Goal: Contribute content: Add original content to the website for others to see

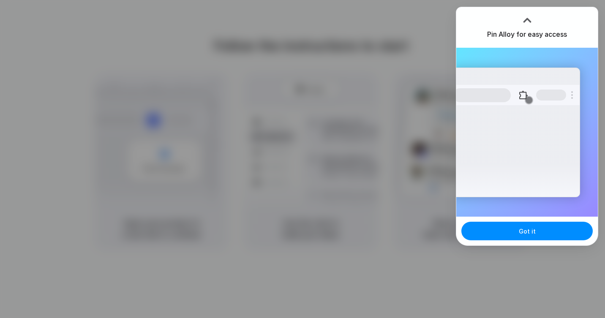
click at [524, 32] on h3 "Pin Alloy for easy access" at bounding box center [527, 34] width 80 height 10
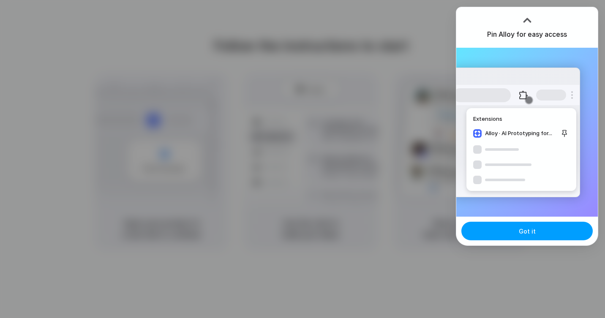
click at [523, 234] on span "Got it" at bounding box center [527, 231] width 17 height 9
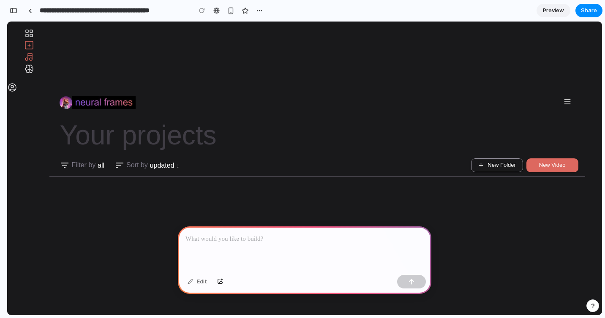
click at [29, 46] on icon "Create a Video From Scratch" at bounding box center [29, 45] width 0 height 3
click at [24, 64] on div "Autopilot" at bounding box center [313, 58] width 578 height 12
click at [29, 73] on icon "Your Custom Models" at bounding box center [30, 70] width 3 height 3
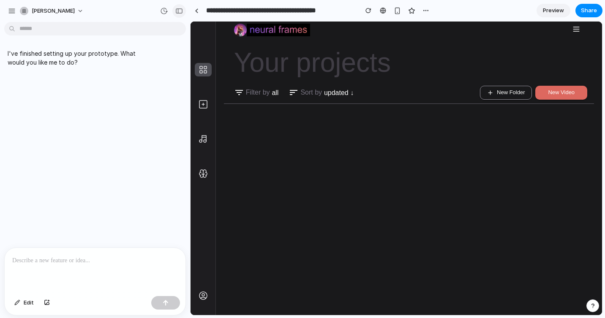
click at [175, 10] on div "button" at bounding box center [179, 11] width 8 height 6
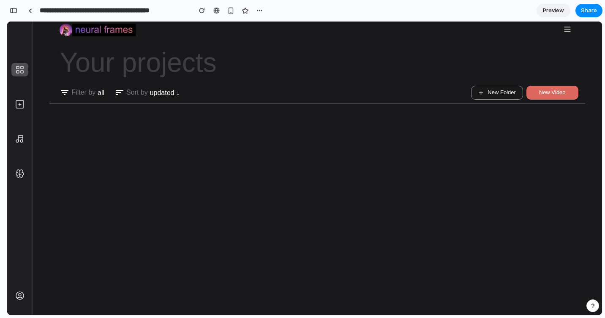
click at [343, 263] on body "Your projects Filter by All Sort by Updated ↓ New Folder New Video" at bounding box center [304, 168] width 595 height 293
click at [256, 10] on div "button" at bounding box center [259, 10] width 7 height 7
click at [213, 178] on div "Duplicate Delete" at bounding box center [302, 159] width 605 height 318
click at [135, 165] on body "Your projects Filter by All Sort by Updated ↓ New Folder New Video" at bounding box center [304, 168] width 595 height 293
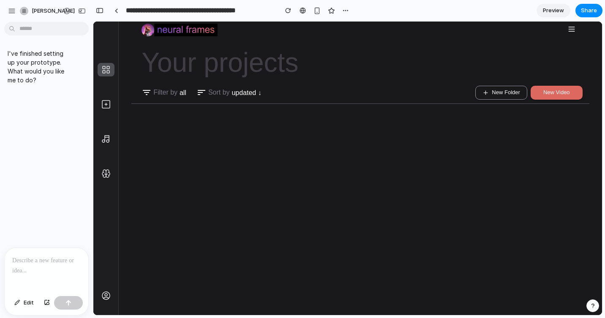
click at [55, 267] on div at bounding box center [47, 270] width 84 height 45
click at [69, 261] on p at bounding box center [46, 260] width 68 height 10
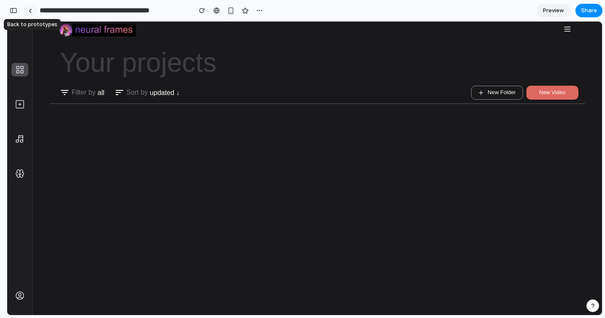
click at [32, 12] on link at bounding box center [30, 10] width 13 height 13
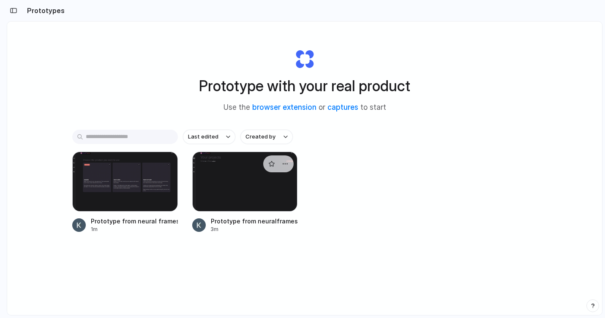
click at [239, 179] on div at bounding box center [245, 182] width 106 height 60
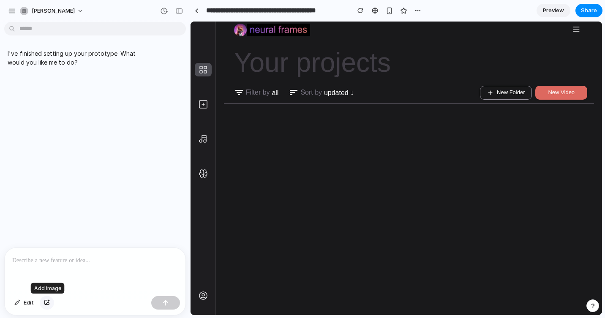
click at [46, 305] on div "button" at bounding box center [47, 302] width 6 height 5
click at [33, 286] on div "×" at bounding box center [95, 265] width 181 height 55
click at [65, 283] on div "×" at bounding box center [95, 265] width 181 height 55
click at [44, 216] on div at bounding box center [95, 215] width 181 height 45
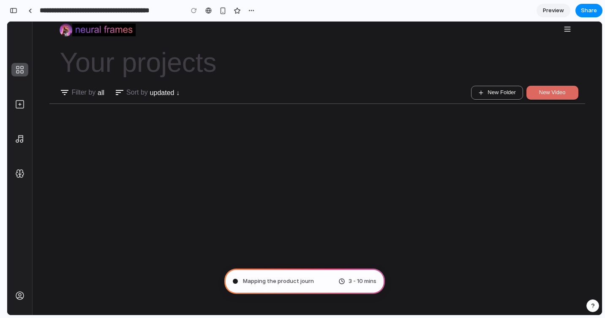
type input "**********"
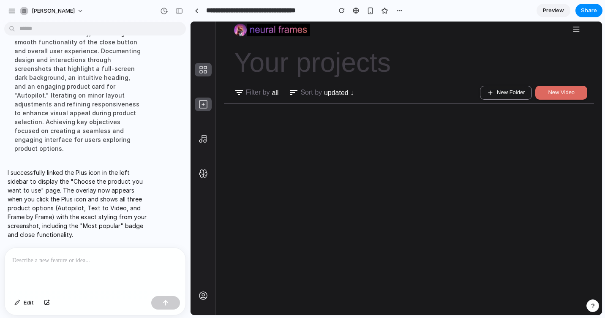
click at [207, 106] on icon at bounding box center [203, 104] width 10 height 10
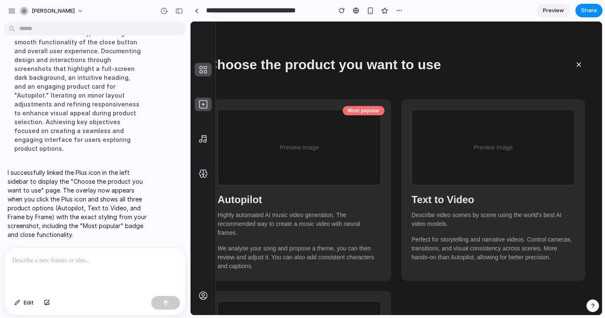
click at [201, 107] on icon at bounding box center [203, 104] width 10 height 10
click at [203, 111] on link at bounding box center [203, 105] width 17 height 14
click at [204, 140] on icon at bounding box center [205, 141] width 3 height 3
click at [48, 300] on div "button" at bounding box center [47, 302] width 6 height 5
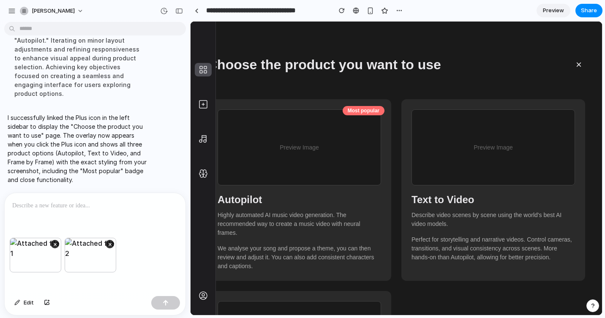
click at [89, 295] on div "Edit" at bounding box center [95, 304] width 181 height 22
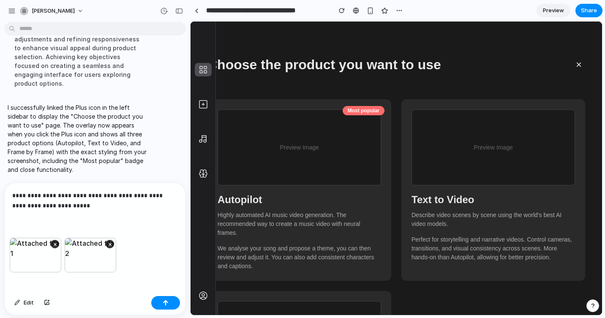
click at [174, 197] on p "**********" at bounding box center [95, 200] width 166 height 20
click at [79, 204] on p "**********" at bounding box center [95, 200] width 166 height 20
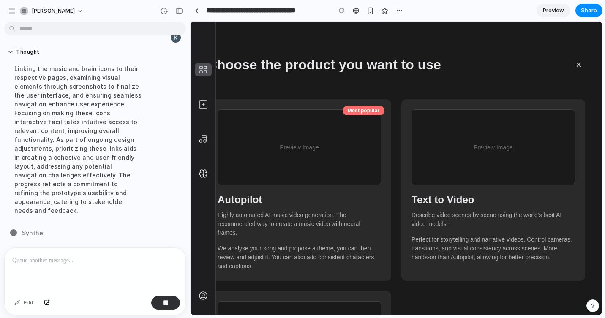
scroll to position [549, 0]
click at [204, 139] on icon at bounding box center [203, 139] width 10 height 10
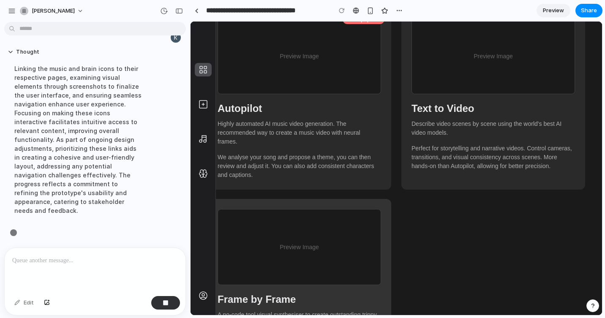
scroll to position [0, 0]
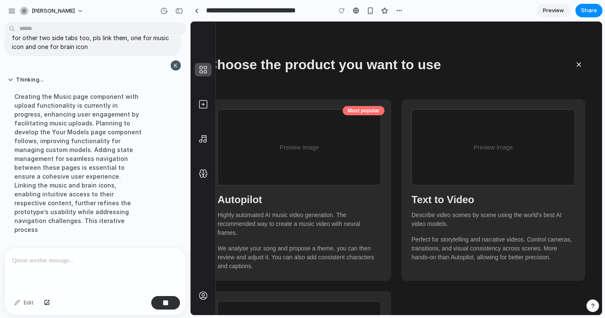
click at [577, 62] on button "×" at bounding box center [578, 64] width 13 height 19
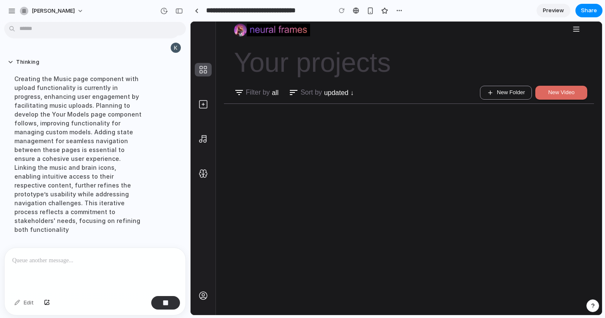
scroll to position [549, 0]
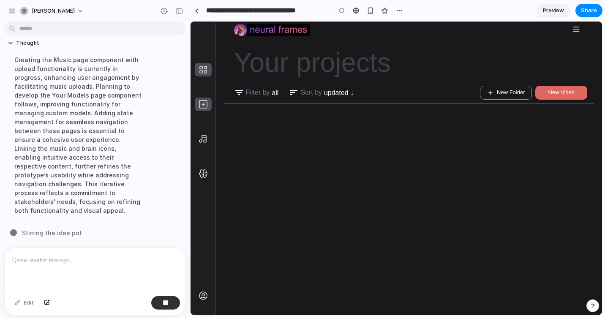
click at [202, 106] on icon at bounding box center [203, 104] width 10 height 10
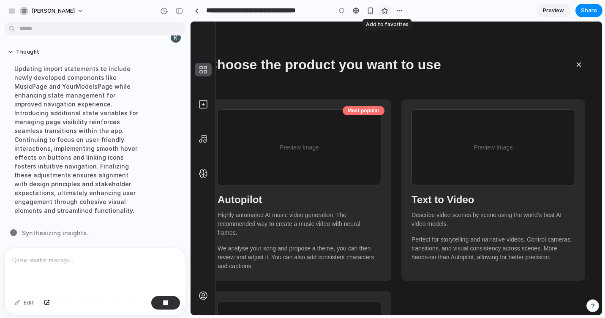
click at [386, 12] on div "button" at bounding box center [384, 10] width 7 height 7
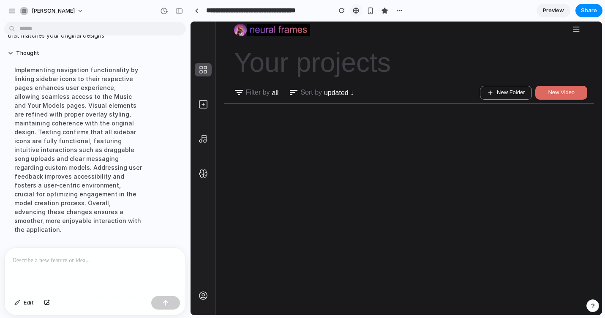
scroll to position [638, 0]
click at [198, 102] on icon at bounding box center [203, 104] width 10 height 10
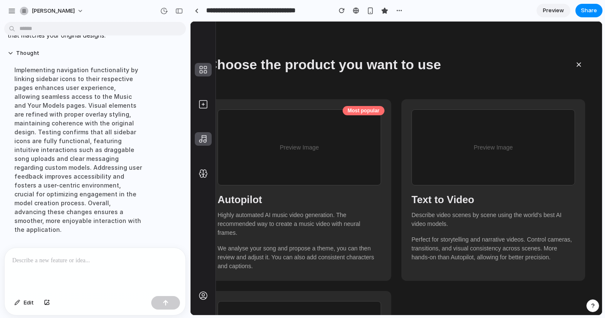
click at [204, 133] on div at bounding box center [203, 139] width 10 height 14
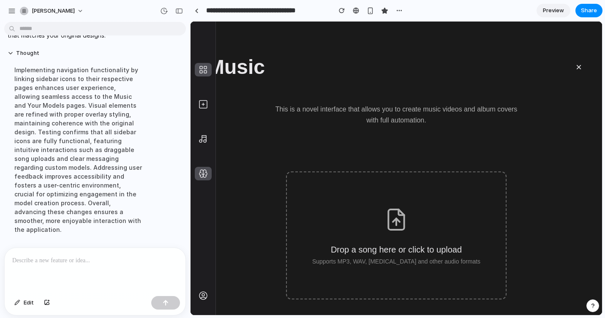
click at [206, 173] on icon at bounding box center [203, 173] width 10 height 10
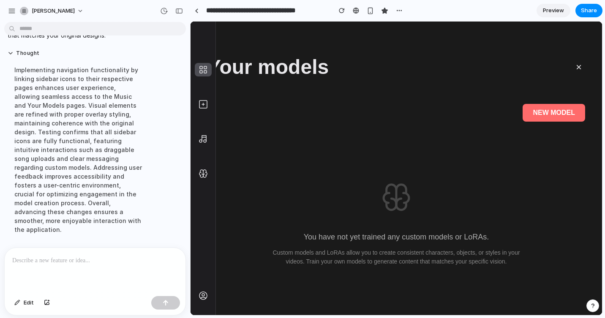
click at [201, 71] on icon at bounding box center [203, 70] width 10 height 10
click at [579, 68] on button "×" at bounding box center [578, 67] width 13 height 19
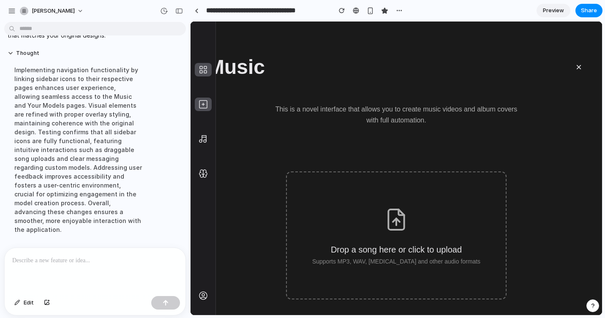
click at [202, 107] on icon at bounding box center [203, 104] width 10 height 10
click at [207, 138] on icon at bounding box center [203, 139] width 10 height 10
click at [194, 5] on link at bounding box center [196, 10] width 13 height 13
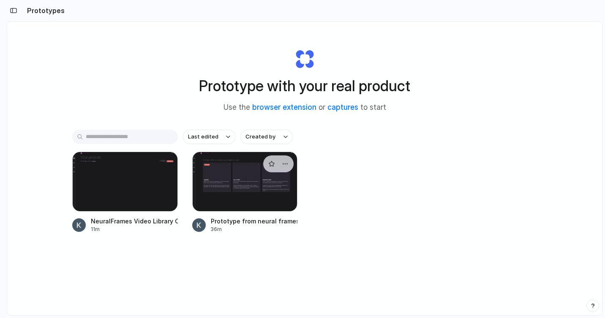
click at [234, 202] on div at bounding box center [245, 182] width 106 height 60
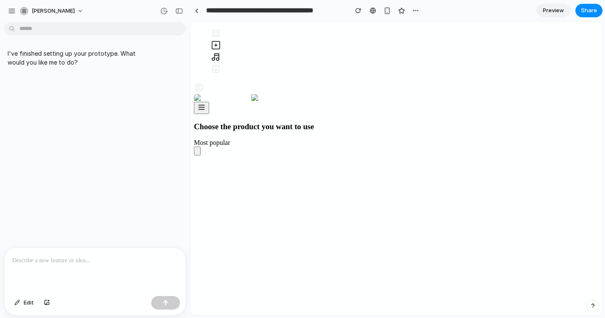
click at [211, 50] on icon at bounding box center [216, 45] width 10 height 10
click at [211, 62] on icon at bounding box center [216, 57] width 10 height 10
click at [195, 9] on div at bounding box center [197, 10] width 4 height 5
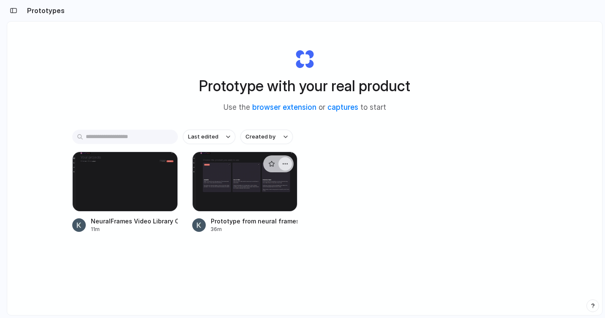
click at [288, 162] on button "button" at bounding box center [285, 164] width 14 height 14
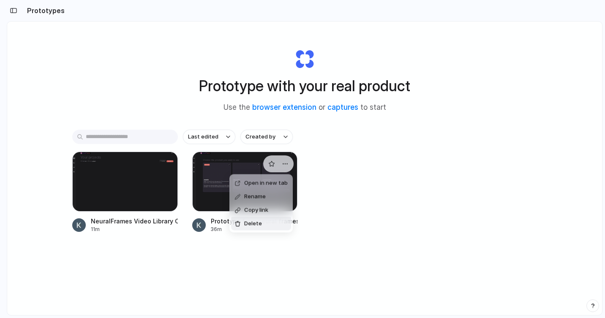
click at [250, 226] on span "Delete" at bounding box center [253, 224] width 18 height 8
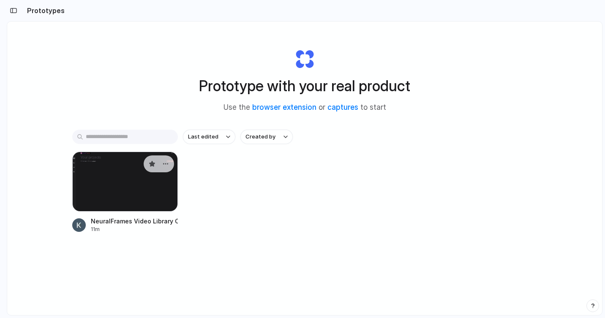
click at [129, 181] on div at bounding box center [125, 182] width 106 height 60
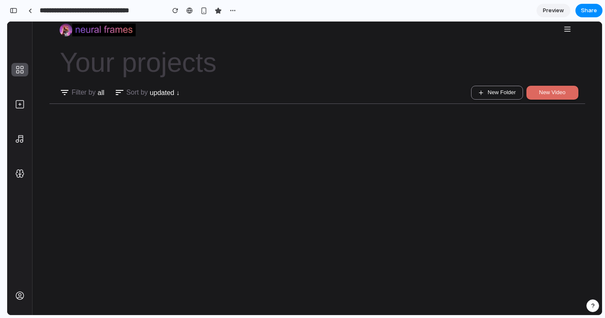
scroll to position [553, 0]
click at [18, 135] on icon at bounding box center [20, 139] width 10 height 10
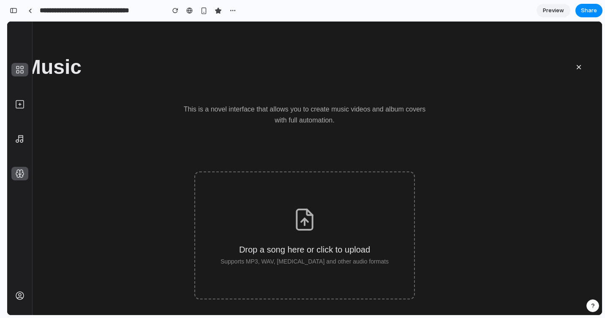
click at [22, 174] on icon at bounding box center [20, 173] width 10 height 10
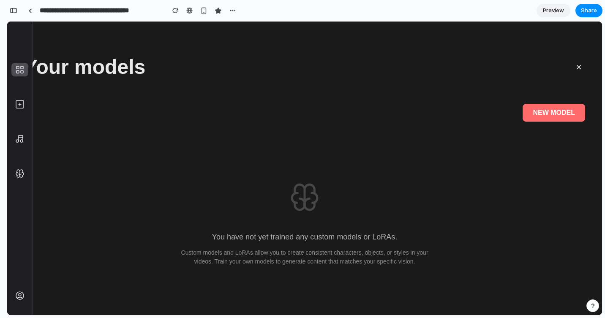
click at [19, 66] on icon at bounding box center [20, 70] width 10 height 10
click at [29, 11] on div at bounding box center [30, 10] width 4 height 5
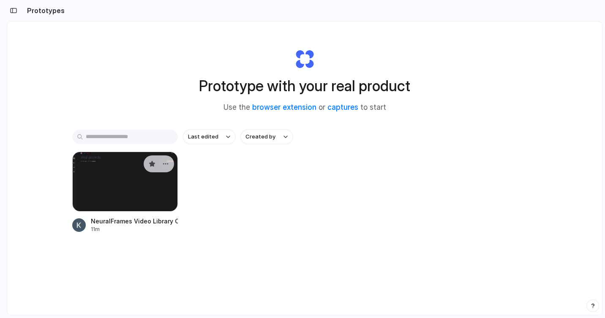
click at [120, 201] on div at bounding box center [125, 182] width 106 height 60
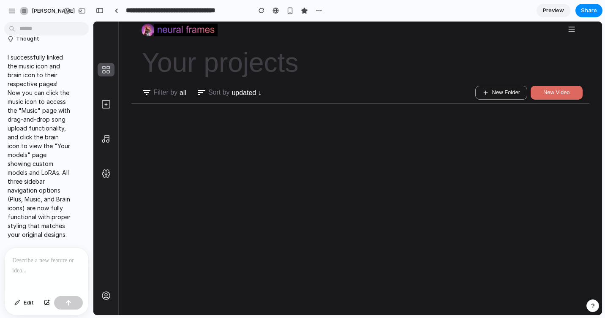
click at [44, 261] on p at bounding box center [46, 260] width 68 height 10
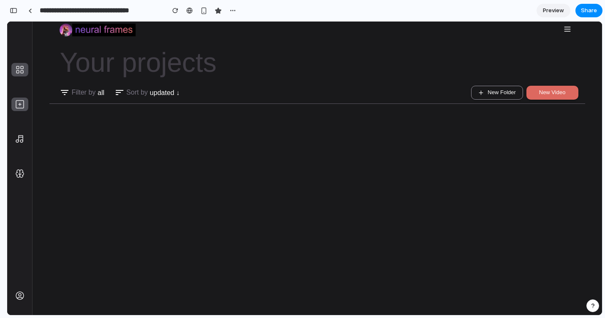
click at [20, 107] on icon at bounding box center [20, 104] width 10 height 10
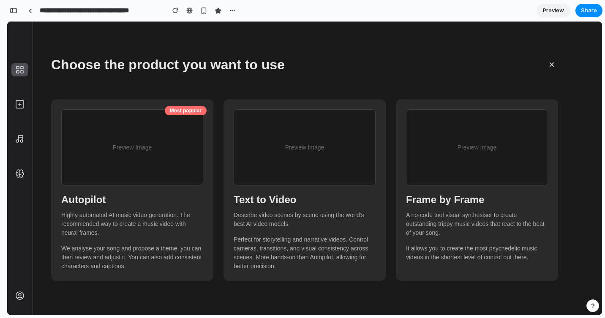
click at [16, 69] on icon at bounding box center [20, 70] width 10 height 10
click at [20, 72] on icon at bounding box center [20, 70] width 10 height 10
click at [554, 67] on button "×" at bounding box center [551, 64] width 13 height 19
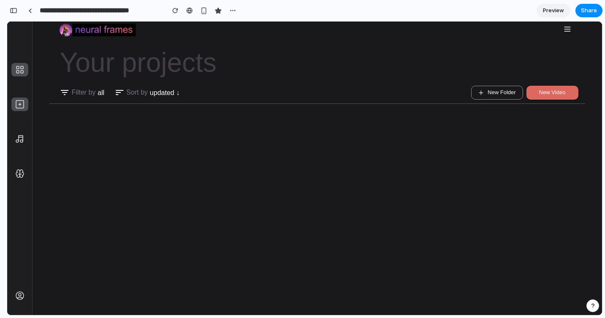
click at [23, 105] on icon at bounding box center [20, 104] width 10 height 10
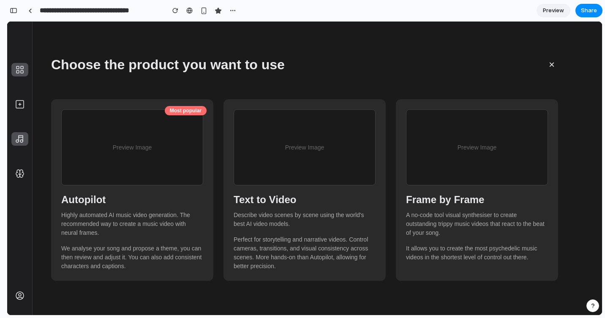
click at [21, 139] on icon at bounding box center [20, 139] width 10 height 10
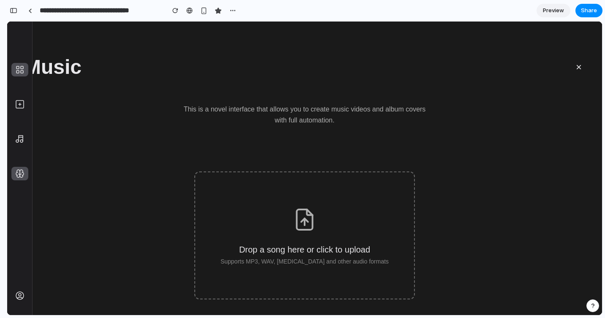
click at [21, 168] on link at bounding box center [19, 174] width 17 height 14
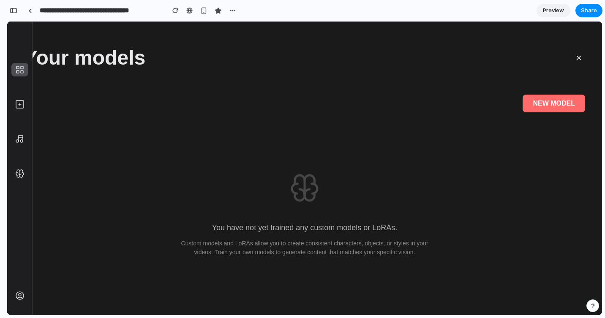
scroll to position [0, 0]
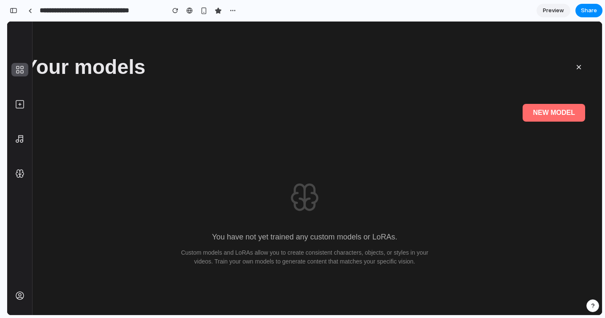
click at [579, 64] on button "×" at bounding box center [578, 67] width 13 height 19
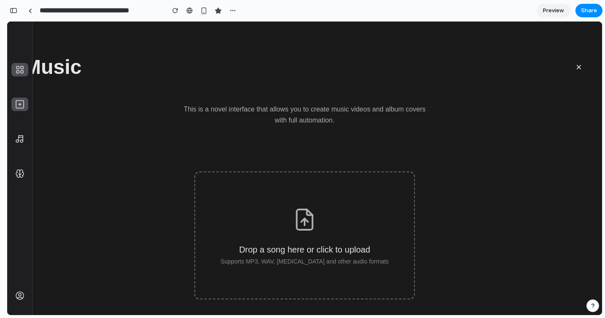
click at [26, 104] on link at bounding box center [19, 105] width 17 height 14
click at [23, 108] on icon at bounding box center [20, 104] width 8 height 8
click at [17, 103] on icon at bounding box center [20, 104] width 10 height 10
click at [21, 72] on icon at bounding box center [20, 70] width 10 height 10
click at [21, 103] on icon at bounding box center [20, 104] width 10 height 10
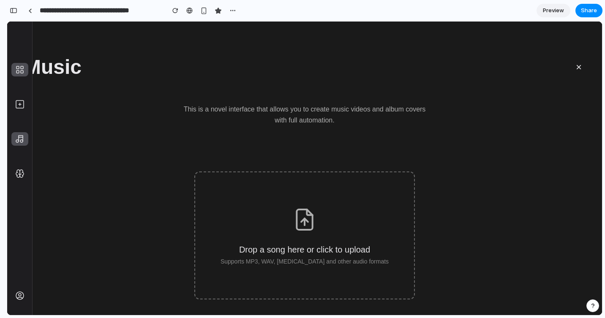
click at [22, 142] on icon at bounding box center [21, 141] width 3 height 3
click at [22, 171] on icon at bounding box center [20, 173] width 10 height 10
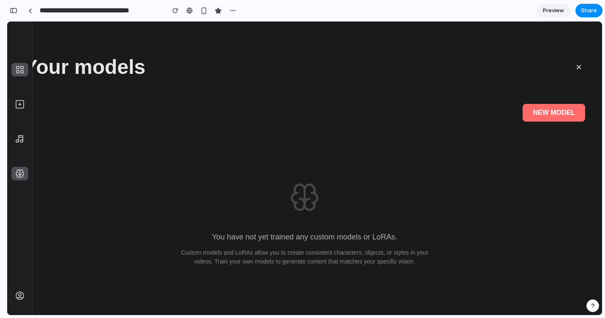
click at [20, 173] on icon at bounding box center [20, 173] width 10 height 10
click at [19, 141] on icon at bounding box center [21, 138] width 4 height 5
click at [18, 107] on icon at bounding box center [20, 104] width 10 height 10
click at [19, 70] on icon at bounding box center [20, 70] width 10 height 10
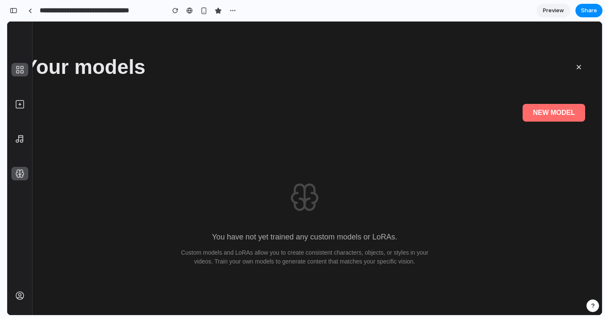
click at [22, 170] on icon at bounding box center [21, 171] width 3 height 3
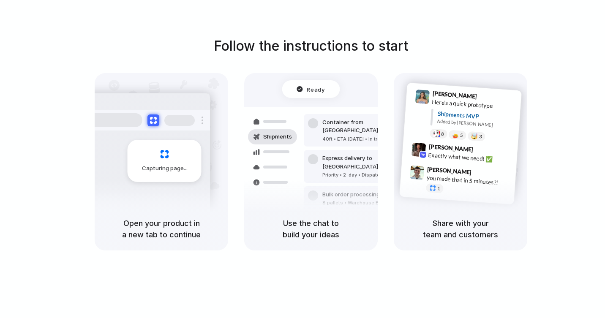
click at [489, 15] on div "Follow the instructions to start Capturing page Open your product in a new tab …" at bounding box center [311, 167] width 622 height 335
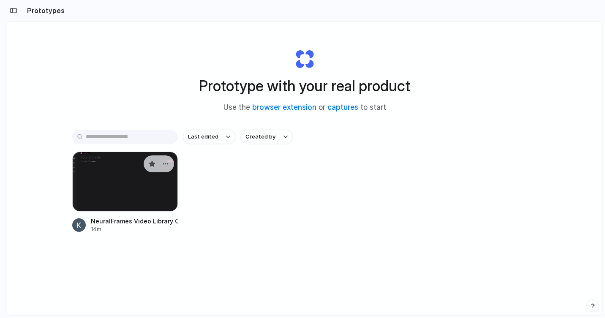
click at [122, 198] on div at bounding box center [125, 182] width 106 height 60
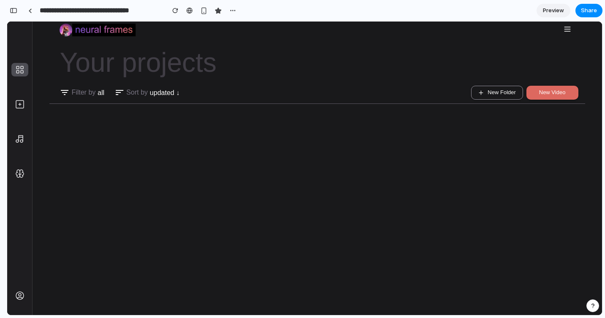
scroll to position [553, 0]
click at [24, 100] on icon at bounding box center [20, 104] width 10 height 10
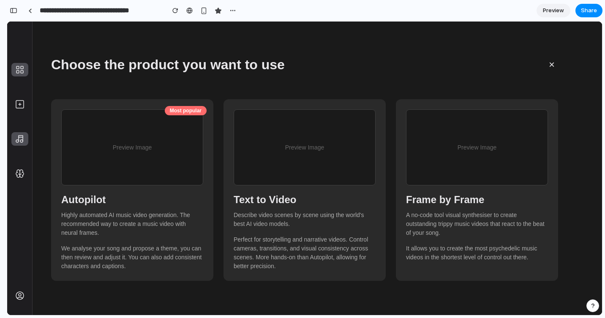
click at [20, 144] on div at bounding box center [20, 139] width 10 height 14
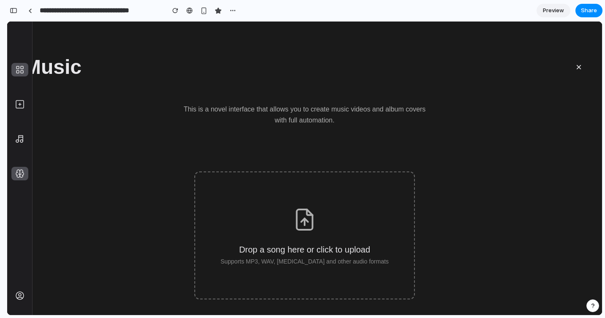
click at [20, 174] on icon at bounding box center [21, 175] width 3 height 3
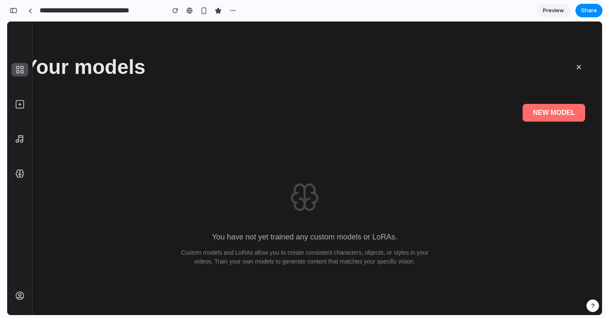
click at [19, 71] on icon at bounding box center [17, 72] width 3 height 3
click at [19, 109] on icon at bounding box center [20, 104] width 10 height 10
click at [22, 141] on icon at bounding box center [21, 138] width 4 height 5
click at [23, 171] on icon at bounding box center [20, 173] width 10 height 10
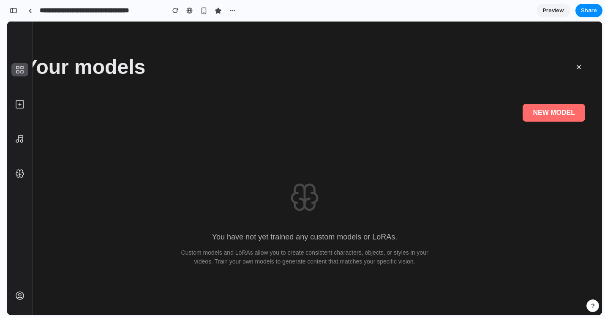
click at [580, 66] on button "×" at bounding box center [578, 67] width 13 height 19
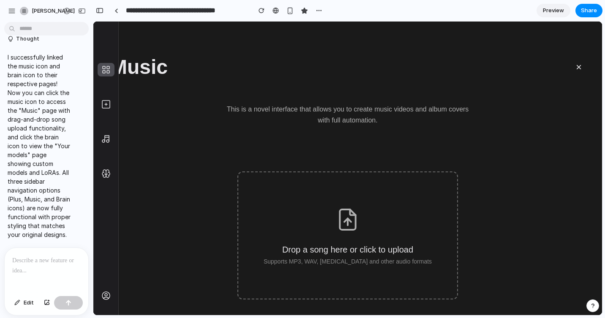
scroll to position [0, 0]
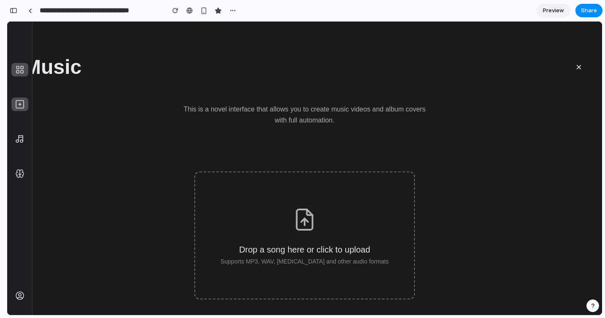
click at [24, 104] on icon at bounding box center [20, 104] width 10 height 10
click at [20, 143] on icon at bounding box center [20, 139] width 10 height 10
click at [581, 69] on button "×" at bounding box center [578, 67] width 13 height 19
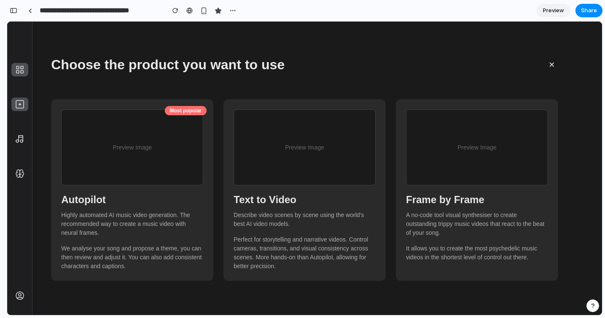
click at [21, 105] on icon at bounding box center [20, 104] width 10 height 10
click at [21, 134] on icon at bounding box center [20, 139] width 10 height 10
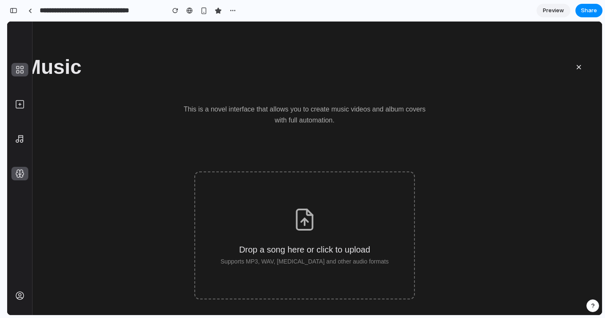
click at [22, 174] on icon at bounding box center [20, 173] width 10 height 10
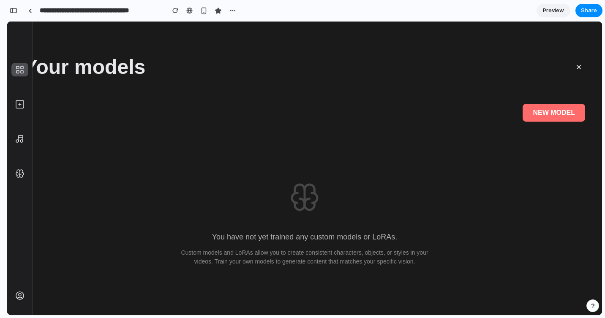
click at [580, 68] on button "×" at bounding box center [578, 67] width 13 height 19
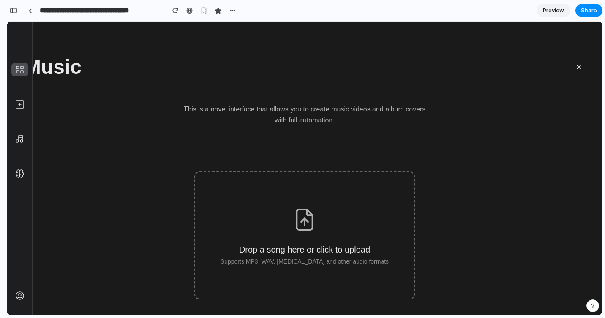
click at [577, 67] on button "×" at bounding box center [578, 67] width 13 height 19
